Goal: Task Accomplishment & Management: Complete application form

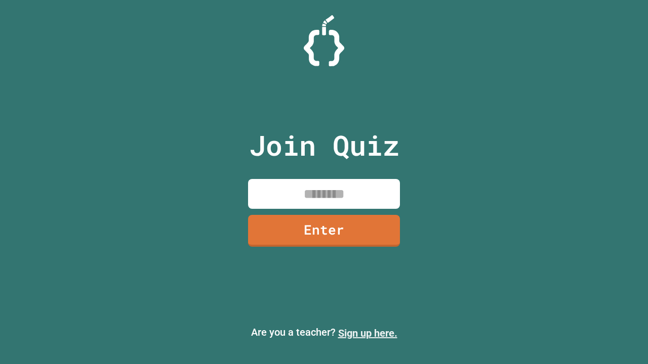
click at [367, 333] on link "Sign up here." at bounding box center [367, 333] width 59 height 12
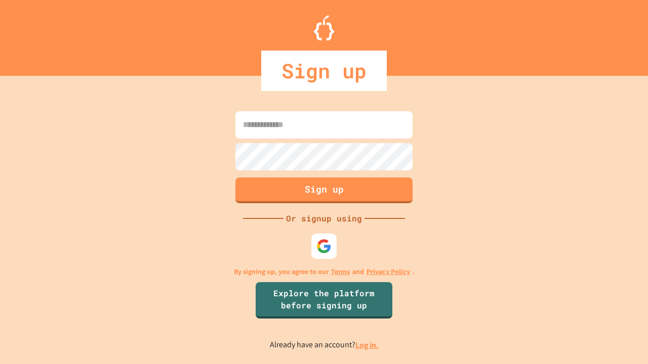
click at [367, 345] on link "Log in." at bounding box center [366, 345] width 23 height 11
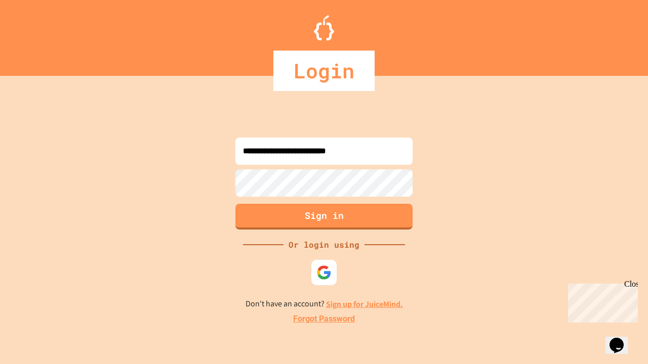
type input "**********"
